Goal: Information Seeking & Learning: Learn about a topic

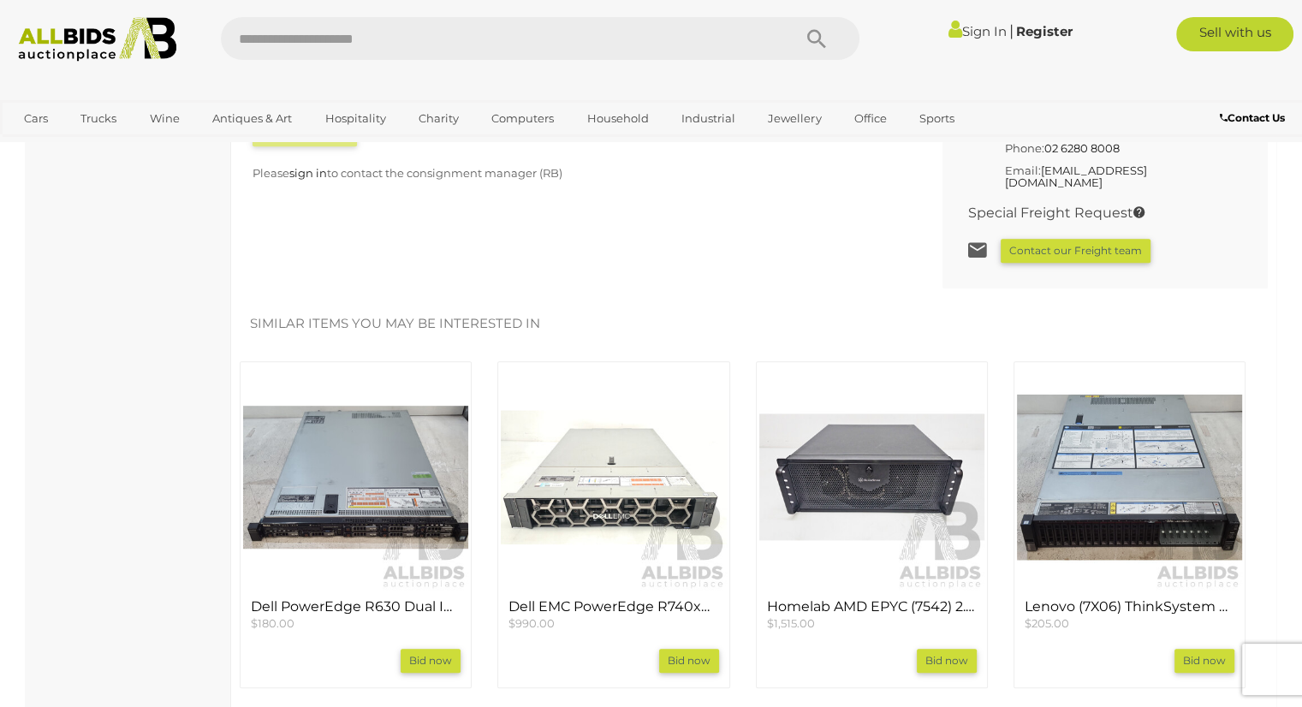
scroll to position [1541, 0]
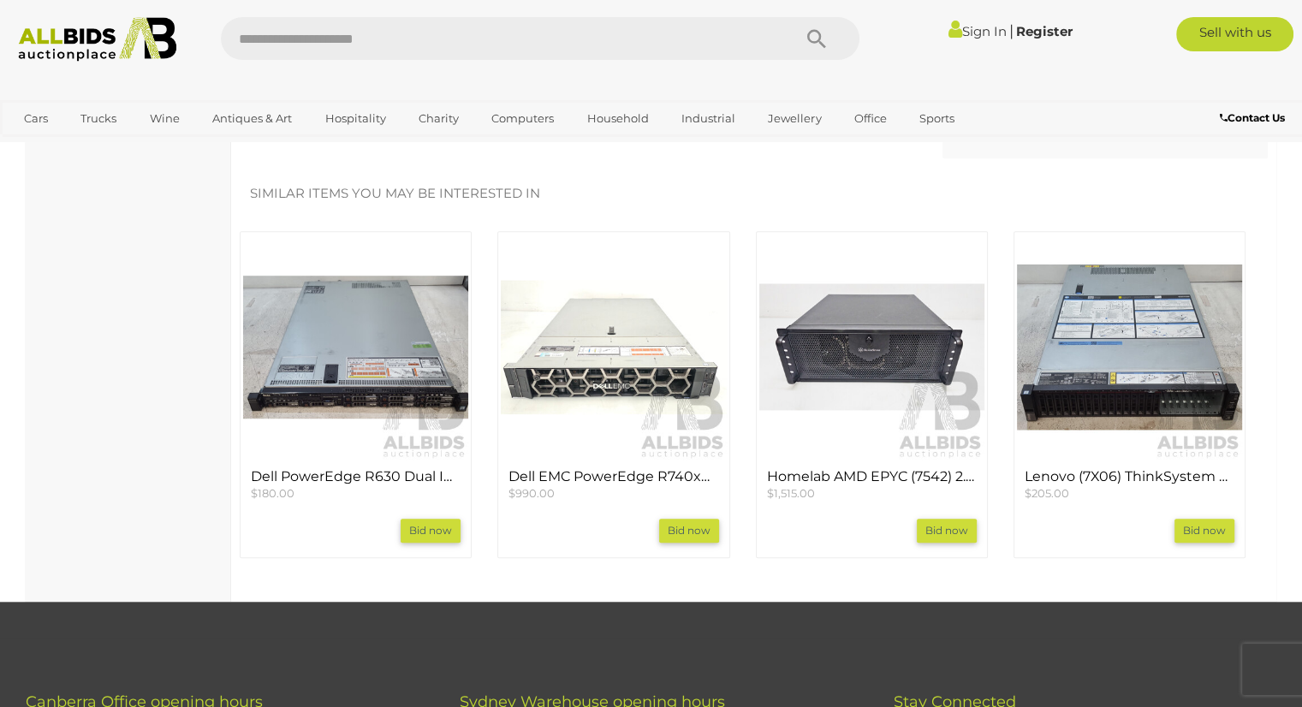
click at [873, 469] on h4 "Homelab AMD EPYC (7542) 2.90GHz-3.40GHz 32-Core CPU Server W/ 512GB DDR4" at bounding box center [872, 476] width 210 height 15
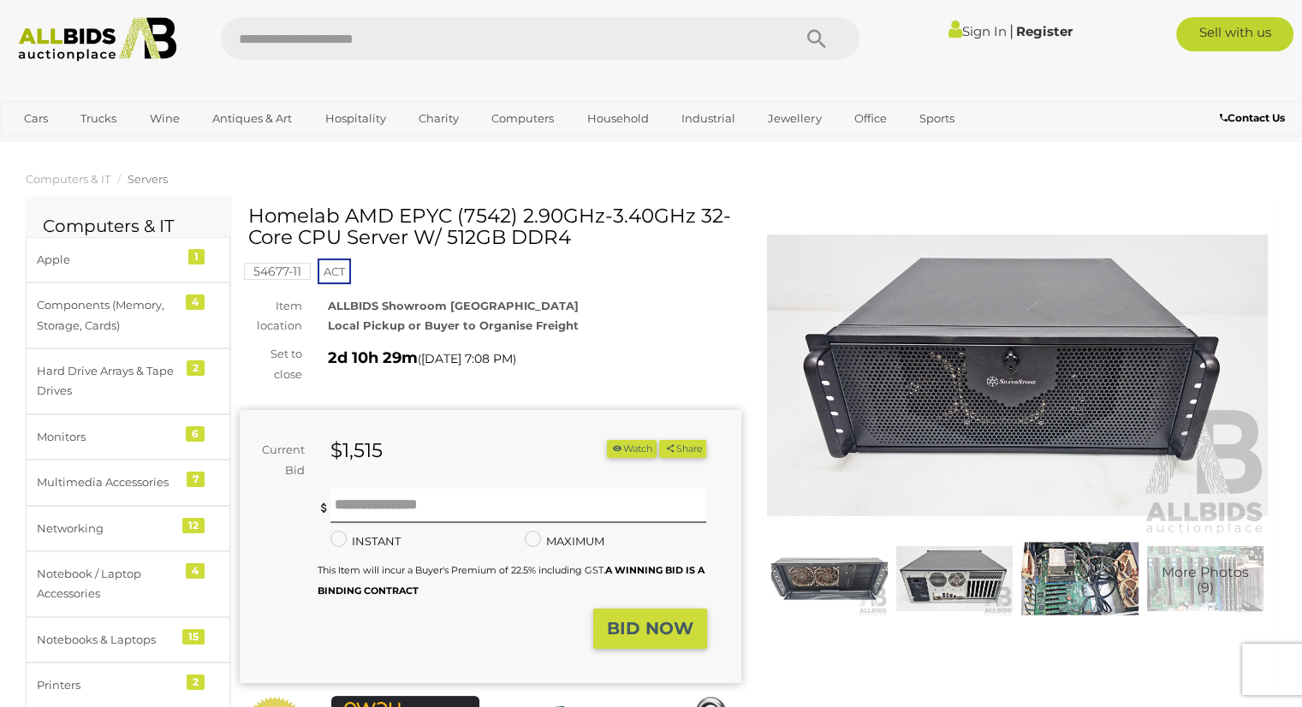
drag, startPoint x: 256, startPoint y: 201, endPoint x: 532, endPoint y: 201, distance: 276.5
drag, startPoint x: 252, startPoint y: 212, endPoint x: 591, endPoint y: 248, distance: 341.7
click at [591, 248] on div "Homelab AMD EPYC (7542) 2.90GHz-3.40GHz 32-Core CPU Server W/ 512GB DDR4" at bounding box center [492, 233] width 489 height 56
copy h1 "Homelab AMD EPYC (7542) 2.90GHz-3.40GHz 32-Core CPU Server W/ 512GB DDR4"
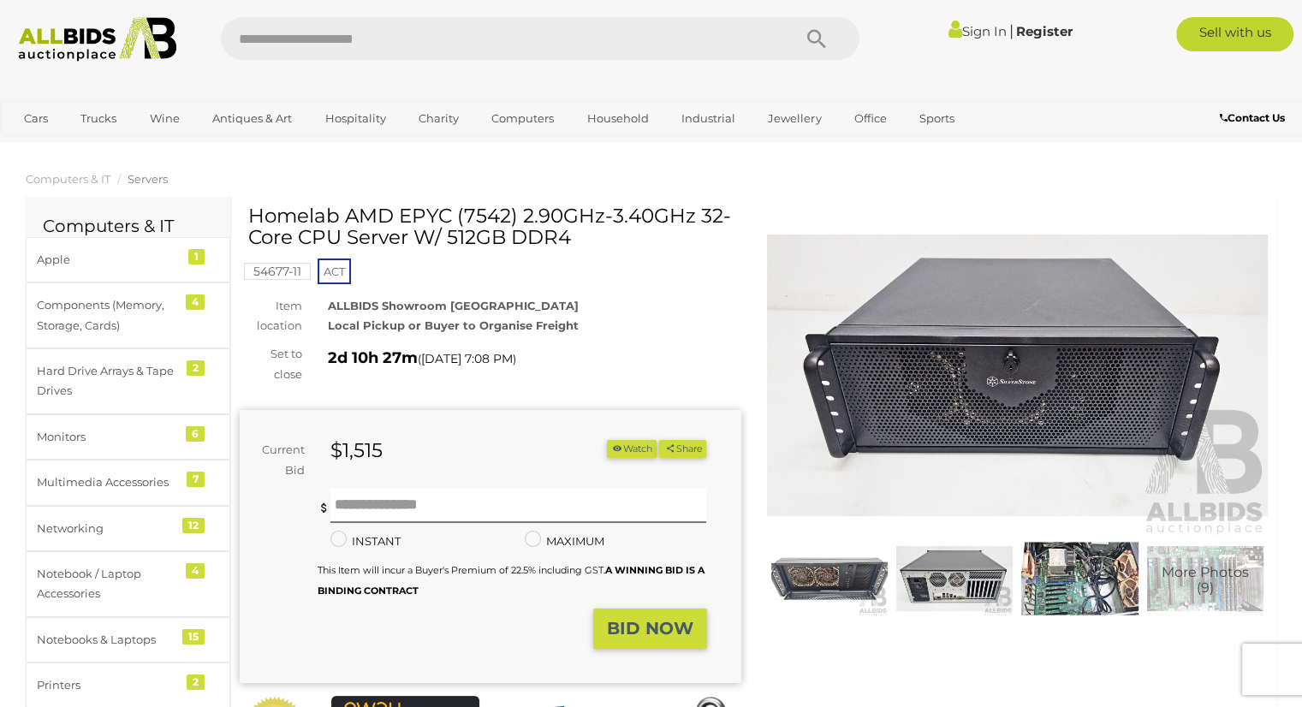
scroll to position [86, 0]
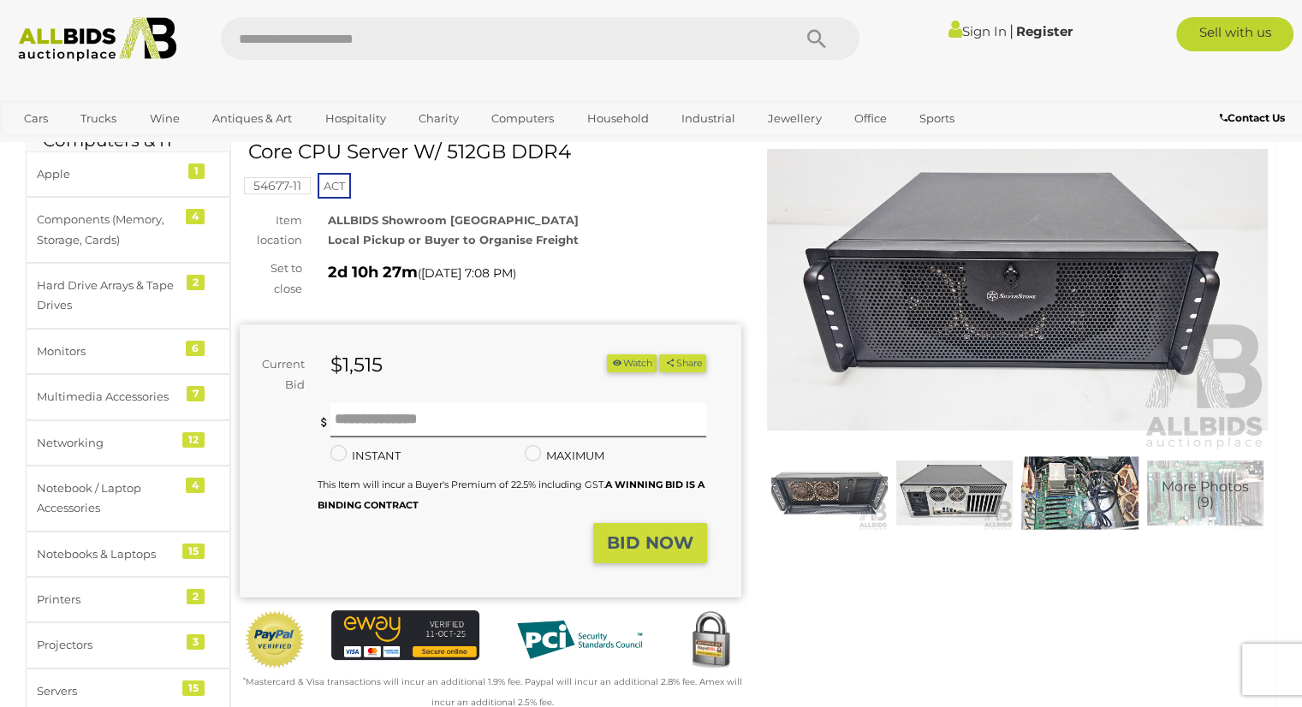
click at [835, 479] on img at bounding box center [829, 492] width 116 height 75
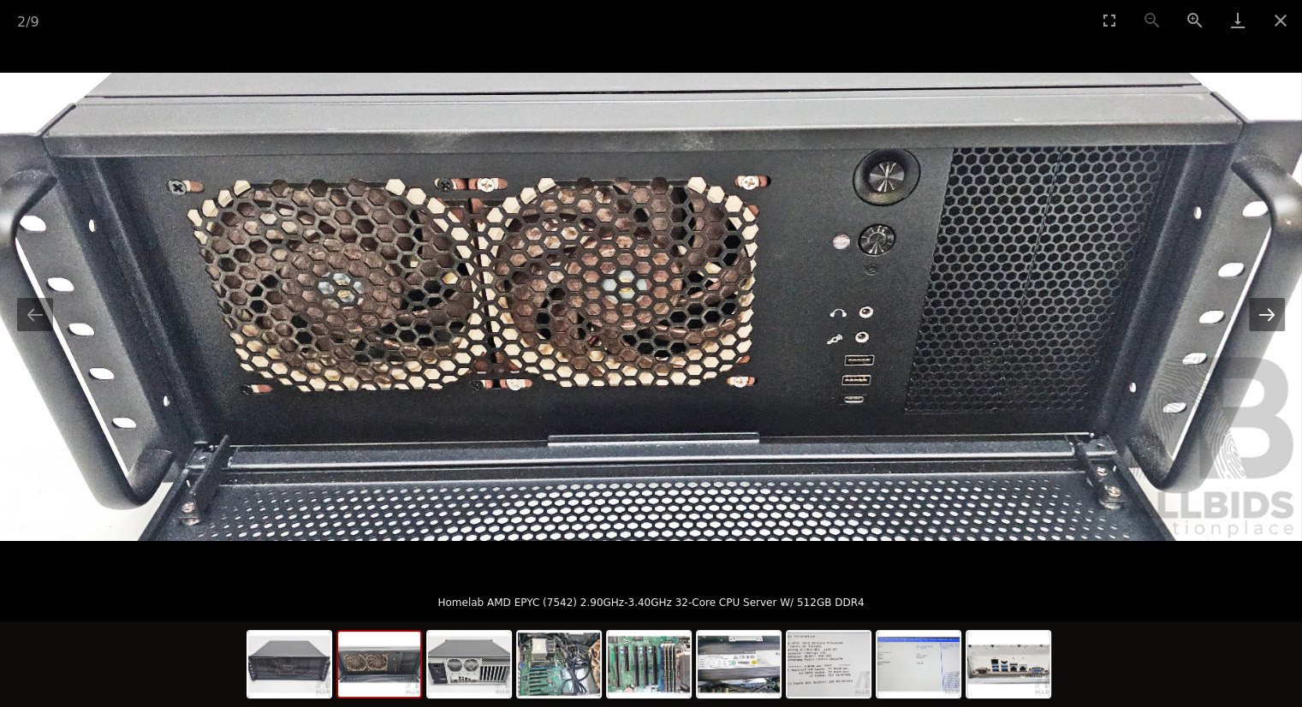
click at [1270, 322] on button "Next slide" at bounding box center [1267, 314] width 36 height 33
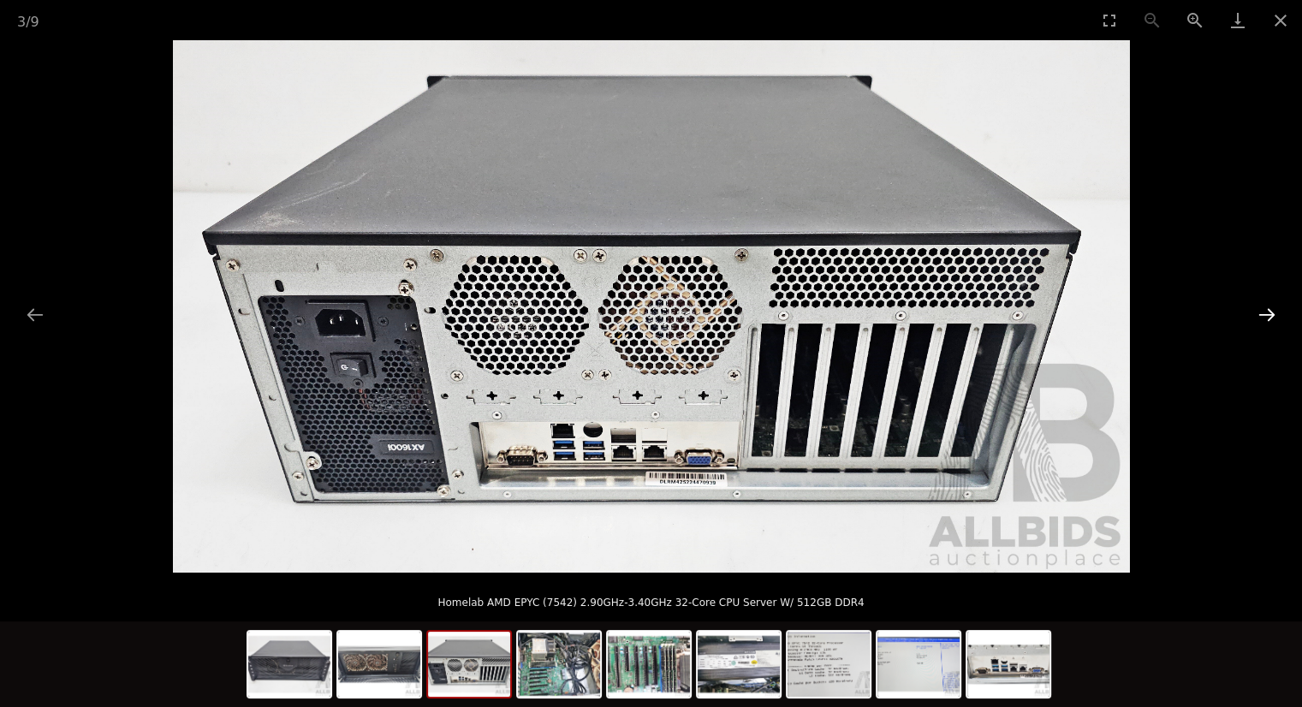
click at [1263, 314] on button "Next slide" at bounding box center [1267, 314] width 36 height 33
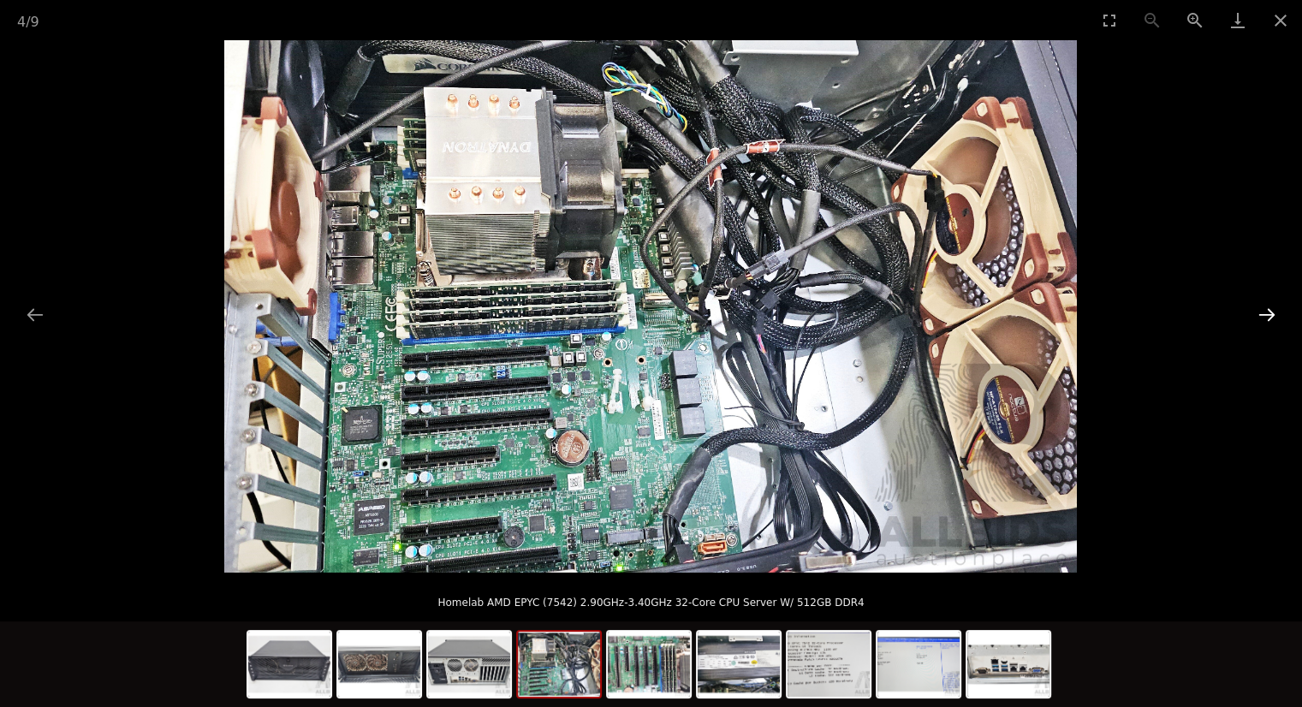
click at [1266, 299] on button "Next slide" at bounding box center [1267, 314] width 36 height 33
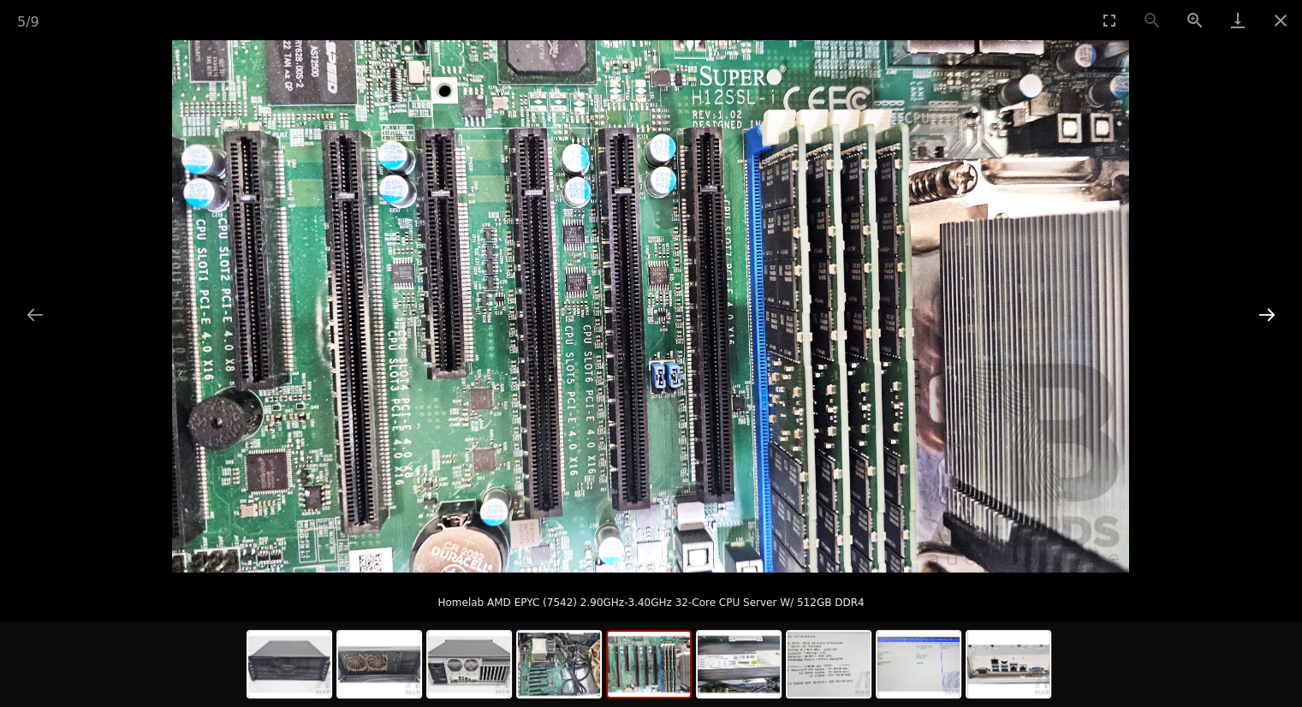
click at [1265, 313] on button "Next slide" at bounding box center [1267, 314] width 36 height 33
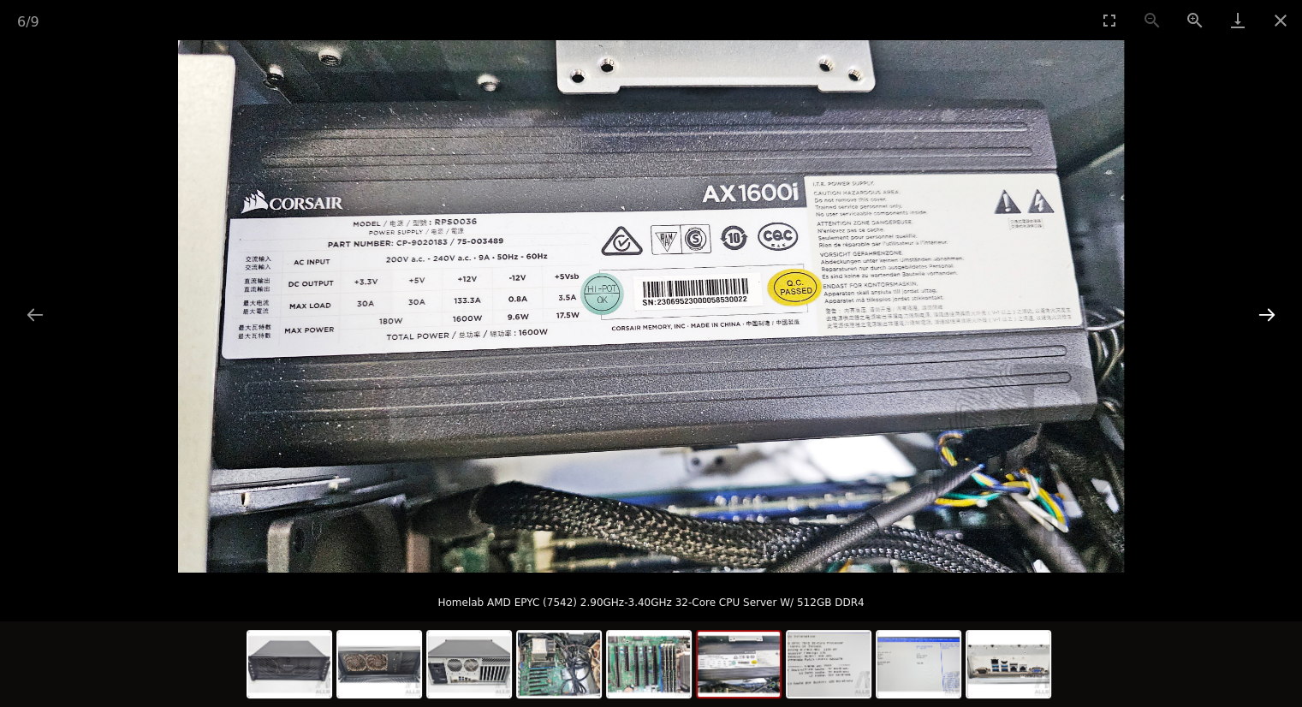
click at [1265, 313] on button "Next slide" at bounding box center [1267, 314] width 36 height 33
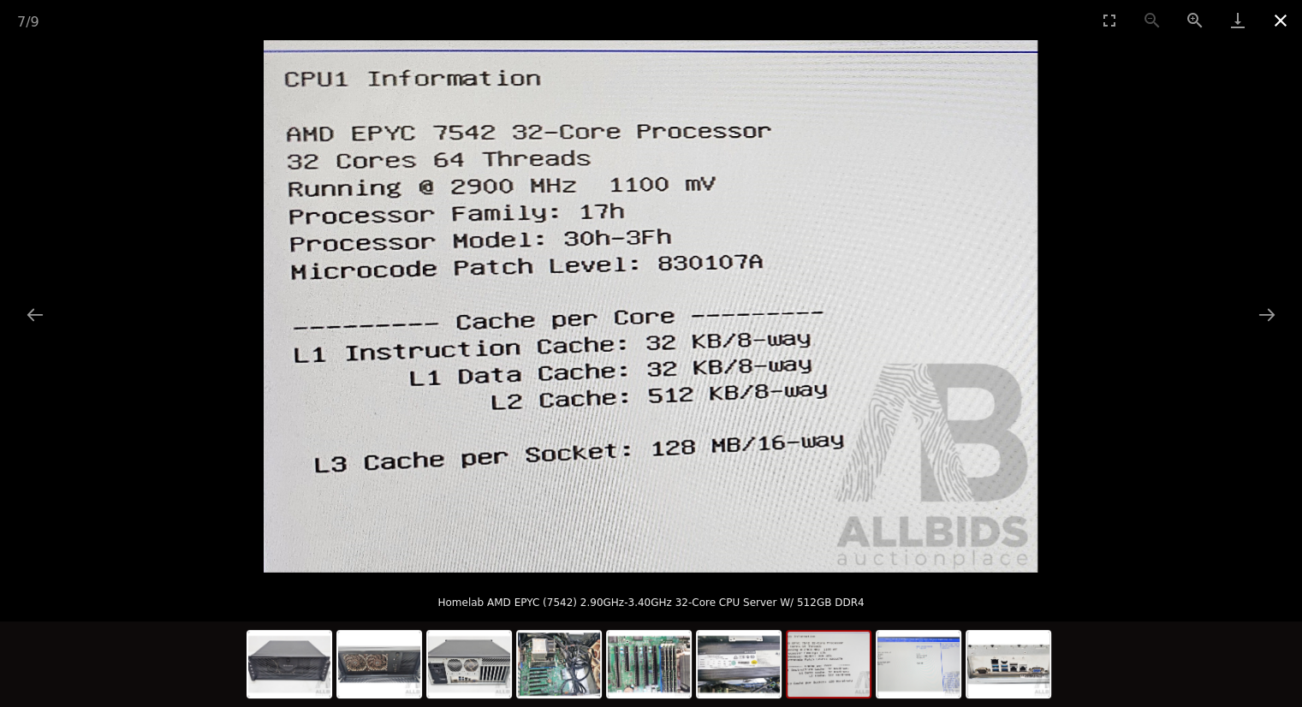
click at [1286, 18] on button "Close gallery" at bounding box center [1280, 20] width 43 height 40
